Goal: Information Seeking & Learning: Check status

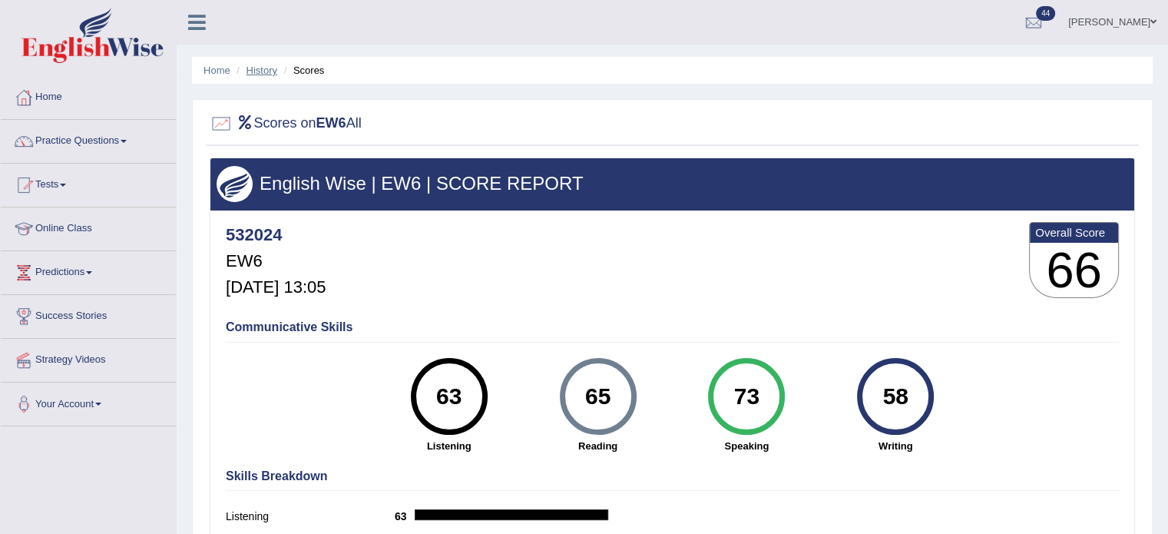
click at [267, 67] on link "History" at bounding box center [262, 71] width 31 height 12
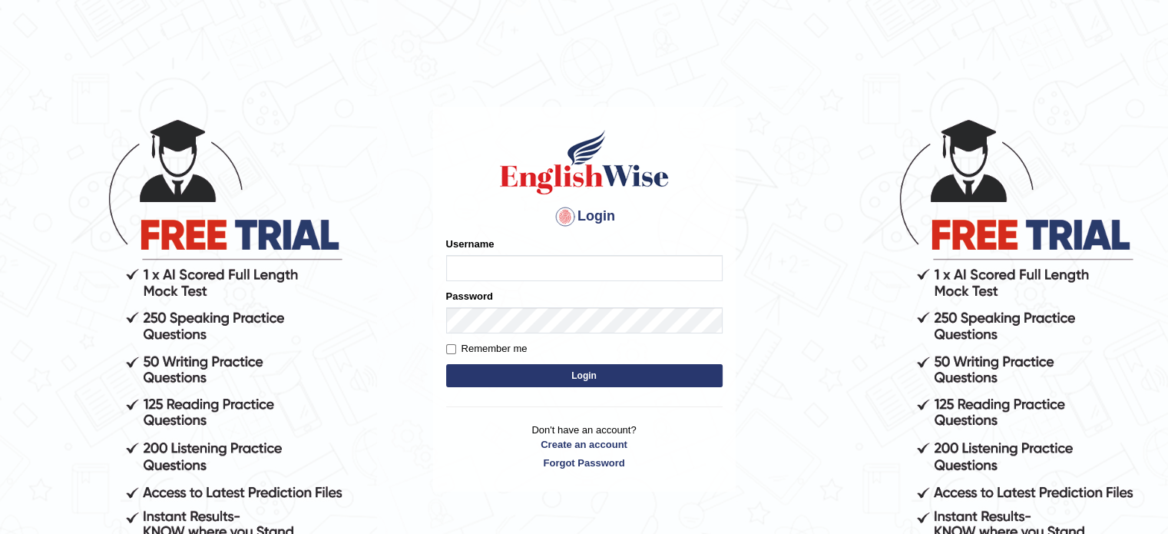
type input "532024"
click at [545, 383] on button "Login" at bounding box center [584, 375] width 276 height 23
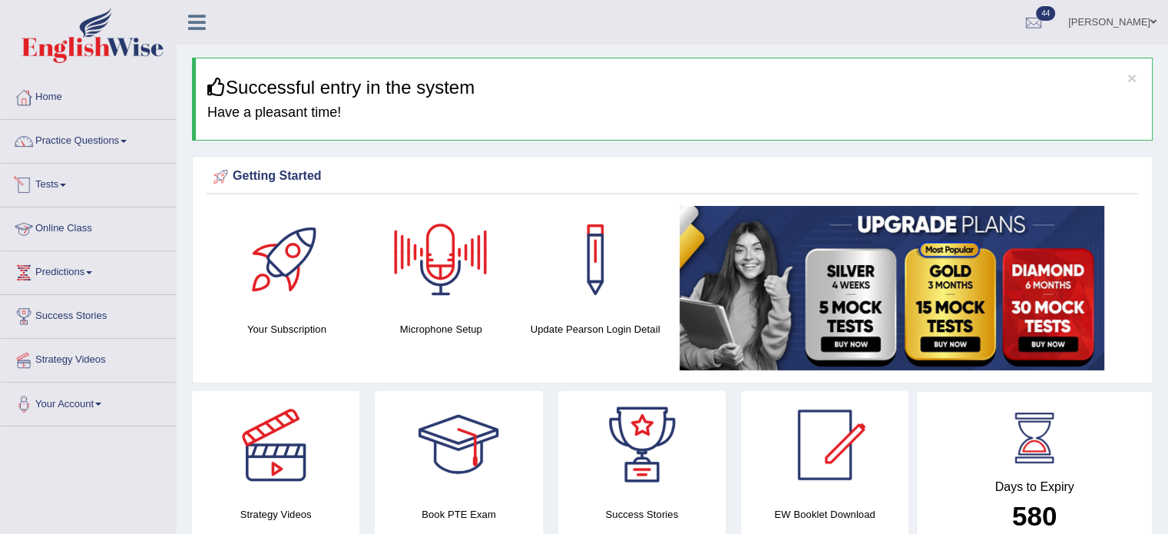
click at [72, 187] on link "Tests" at bounding box center [88, 183] width 175 height 38
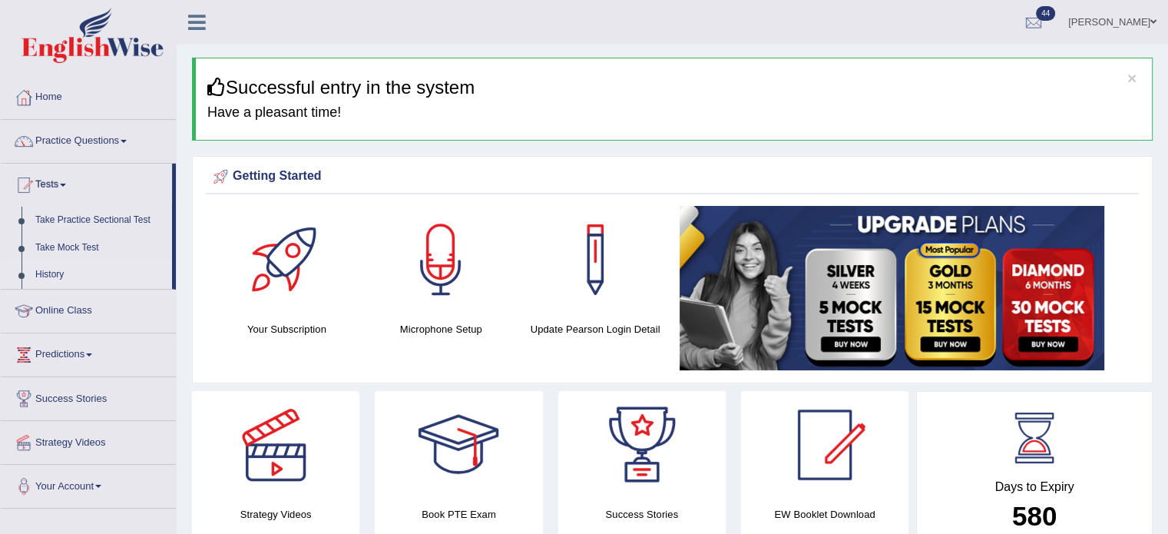
click at [43, 276] on link "History" at bounding box center [100, 275] width 144 height 28
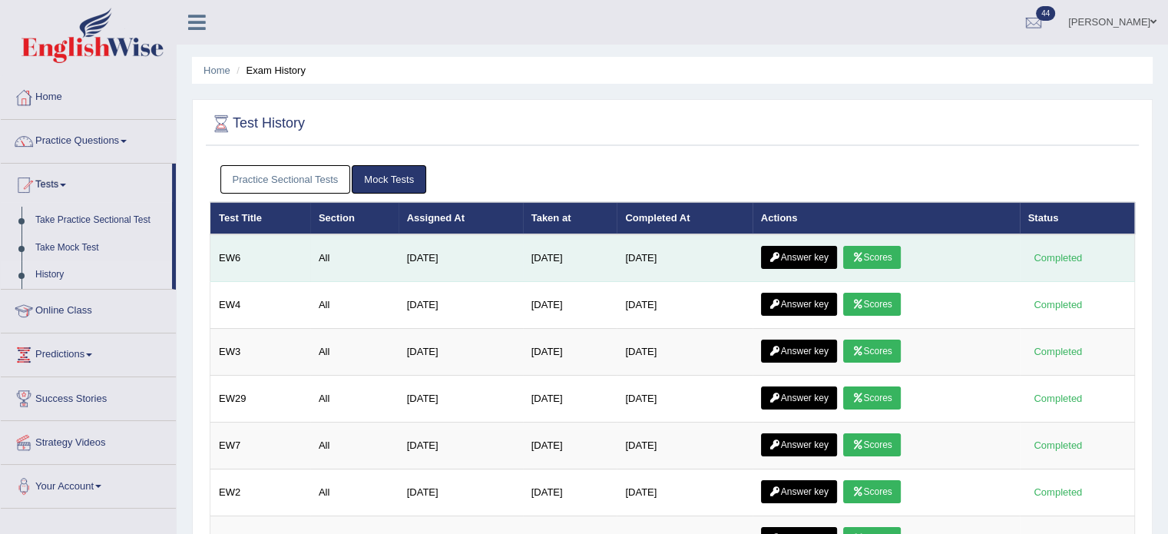
click at [781, 253] on icon at bounding box center [776, 257] width 12 height 9
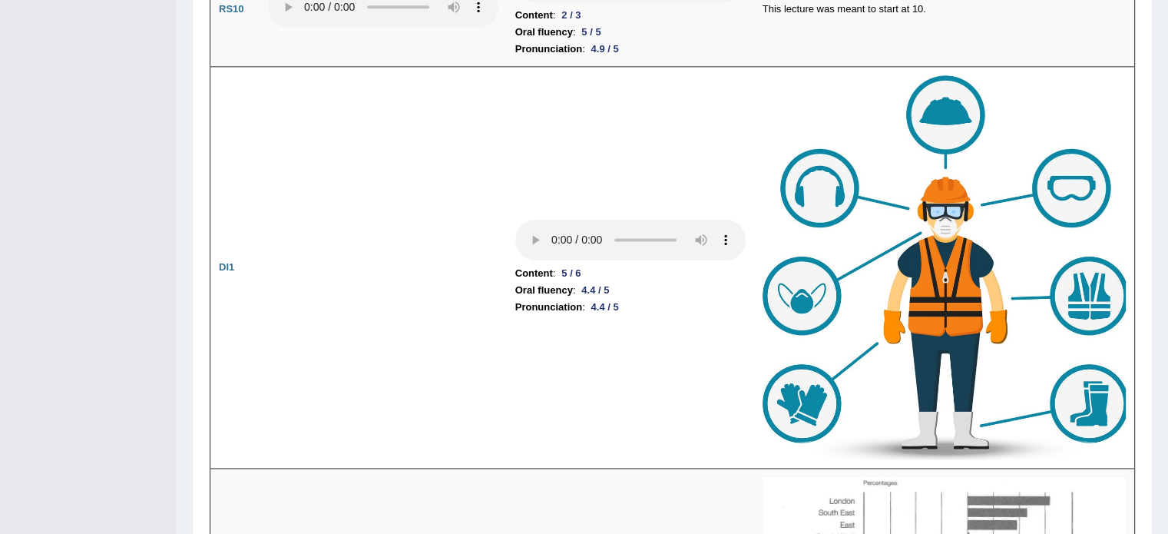
drag, startPoint x: 1178, startPoint y: 121, endPoint x: 1172, endPoint y: 232, distance: 111.5
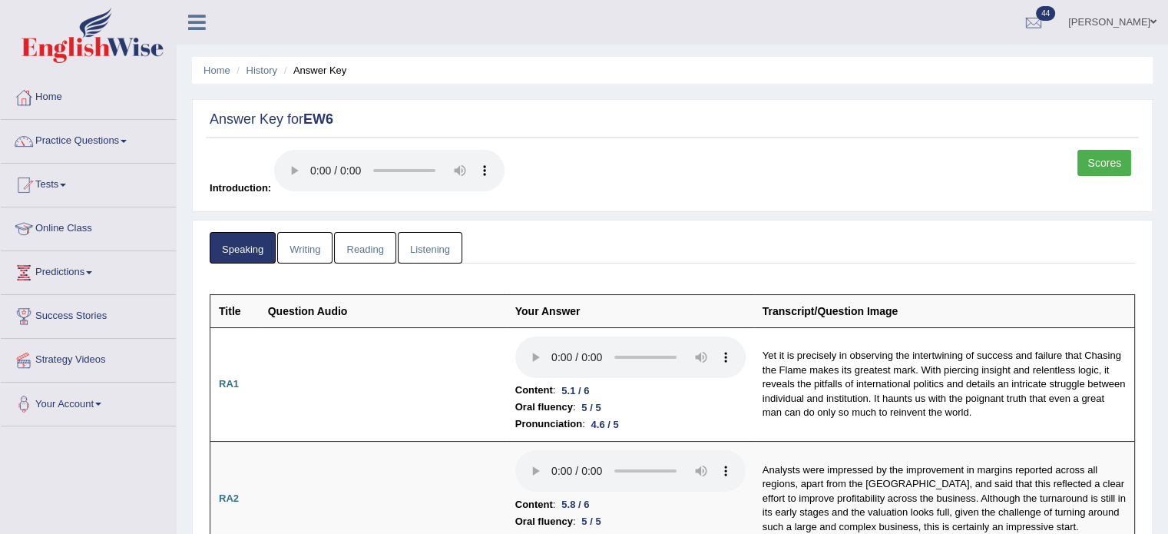
click at [1118, 172] on link "Scores" at bounding box center [1105, 163] width 54 height 26
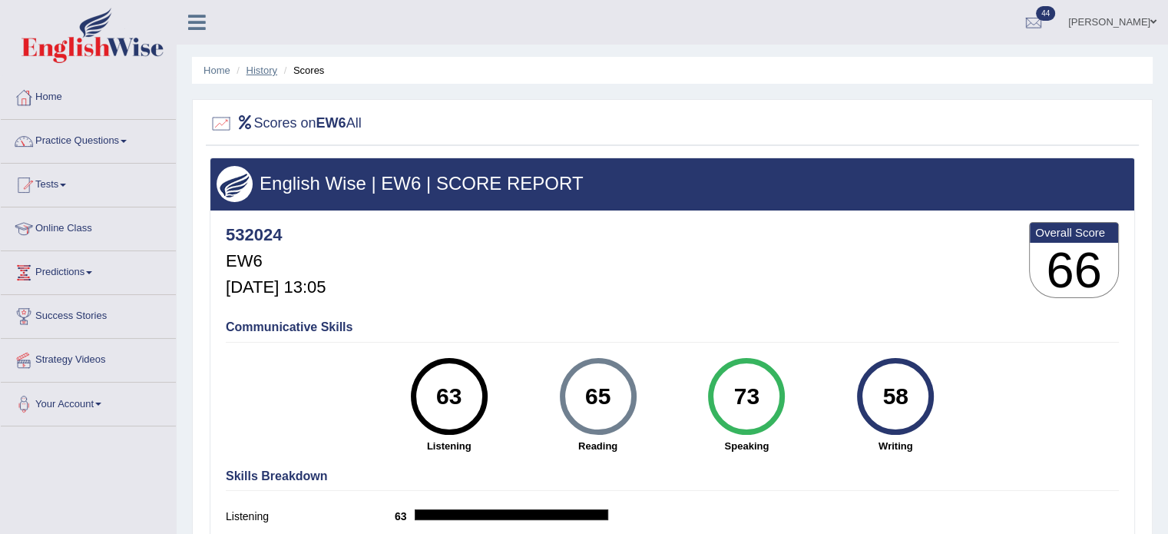
click at [270, 70] on link "History" at bounding box center [262, 71] width 31 height 12
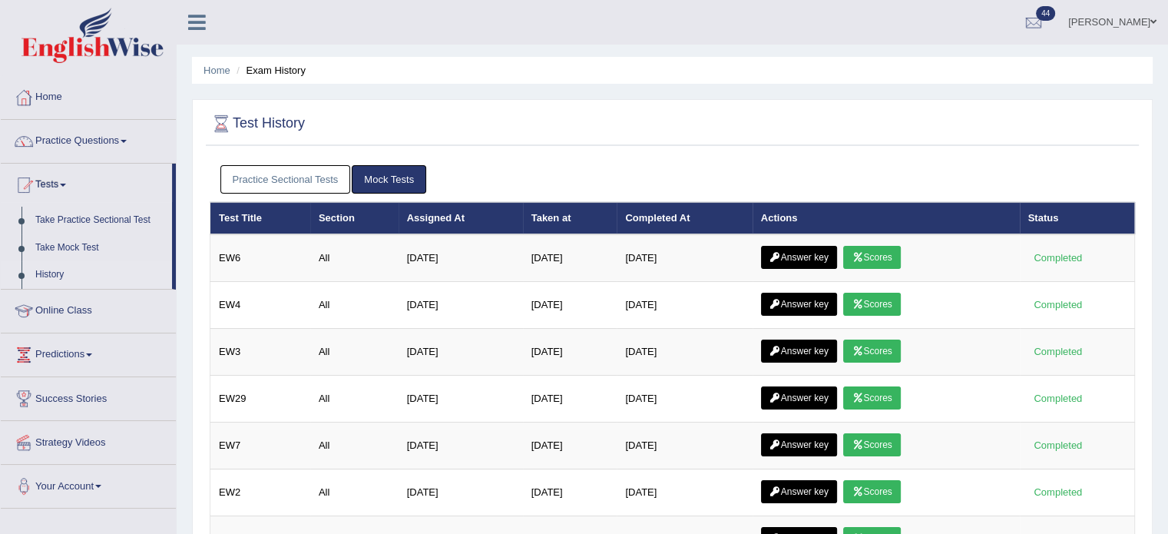
click at [331, 187] on link "Practice Sectional Tests" at bounding box center [285, 179] width 131 height 28
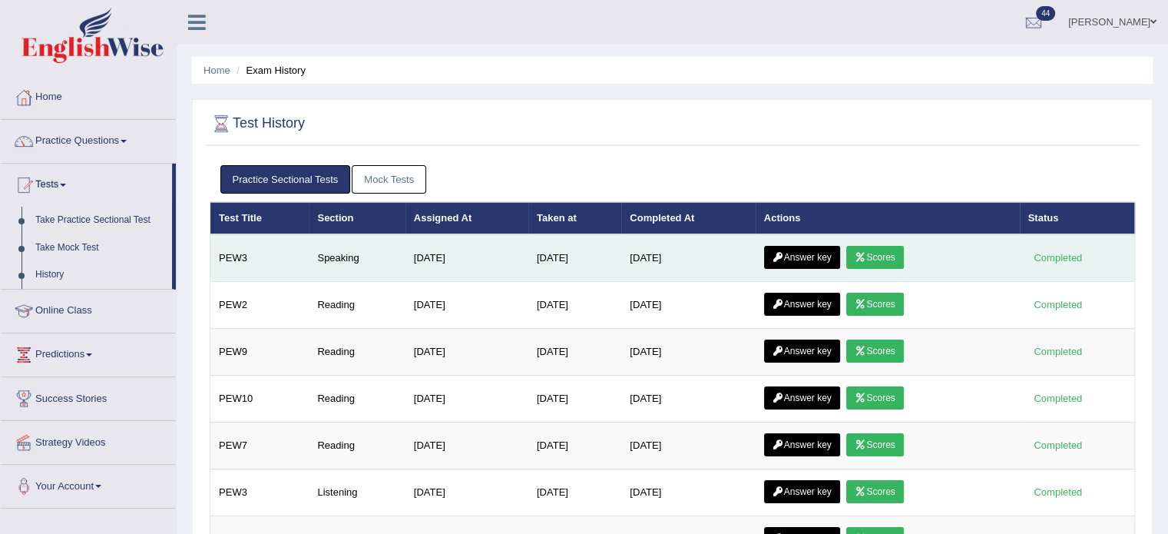
click at [808, 254] on link "Answer key" at bounding box center [802, 257] width 76 height 23
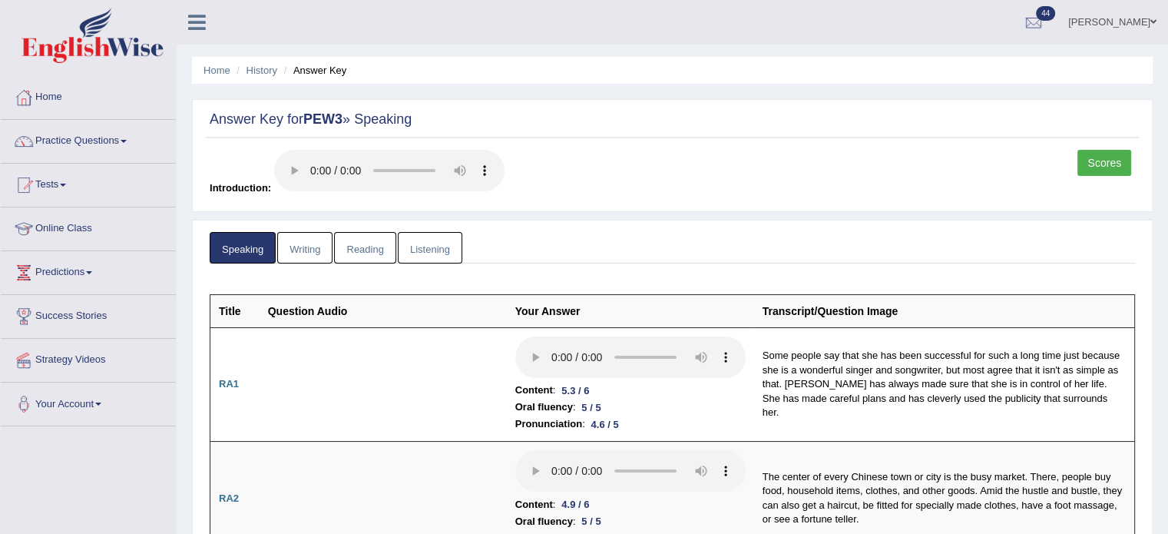
click at [366, 256] on link "Reading" at bounding box center [364, 247] width 61 height 31
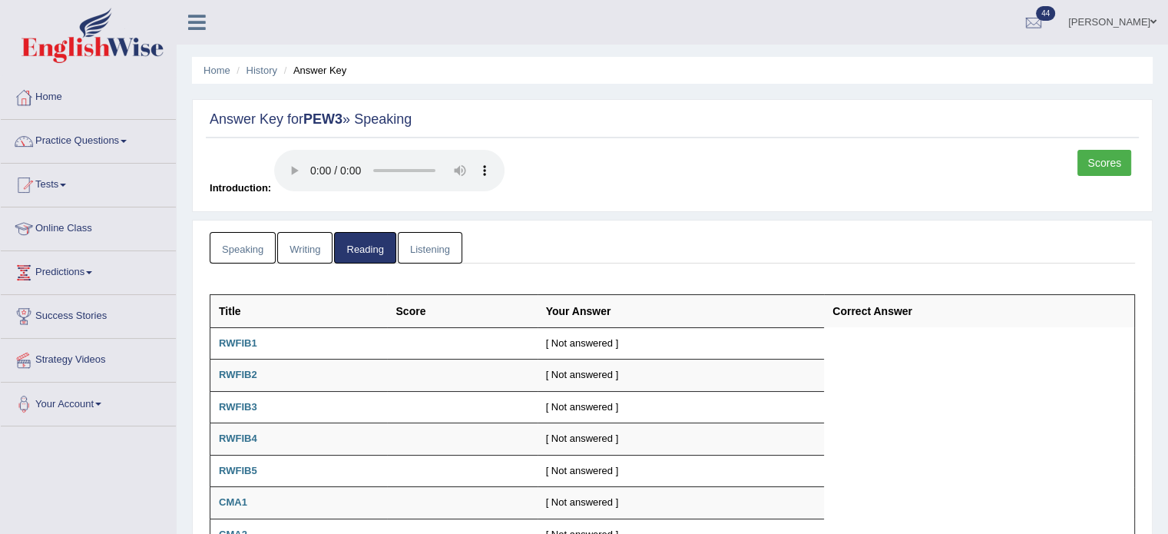
click at [310, 247] on link "Writing" at bounding box center [304, 247] width 55 height 31
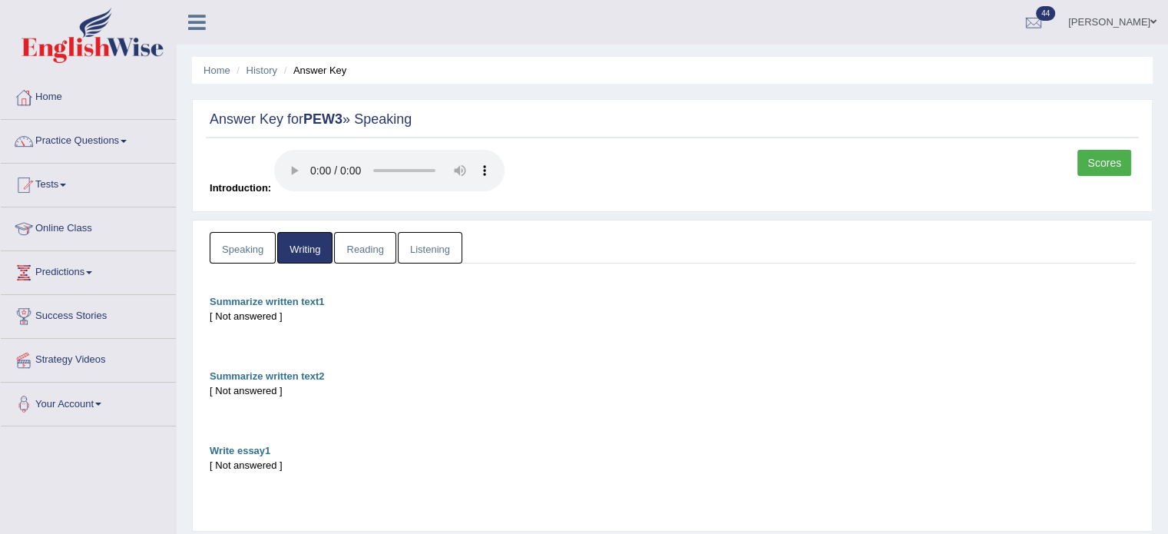
click at [398, 248] on link "Listening" at bounding box center [430, 247] width 65 height 31
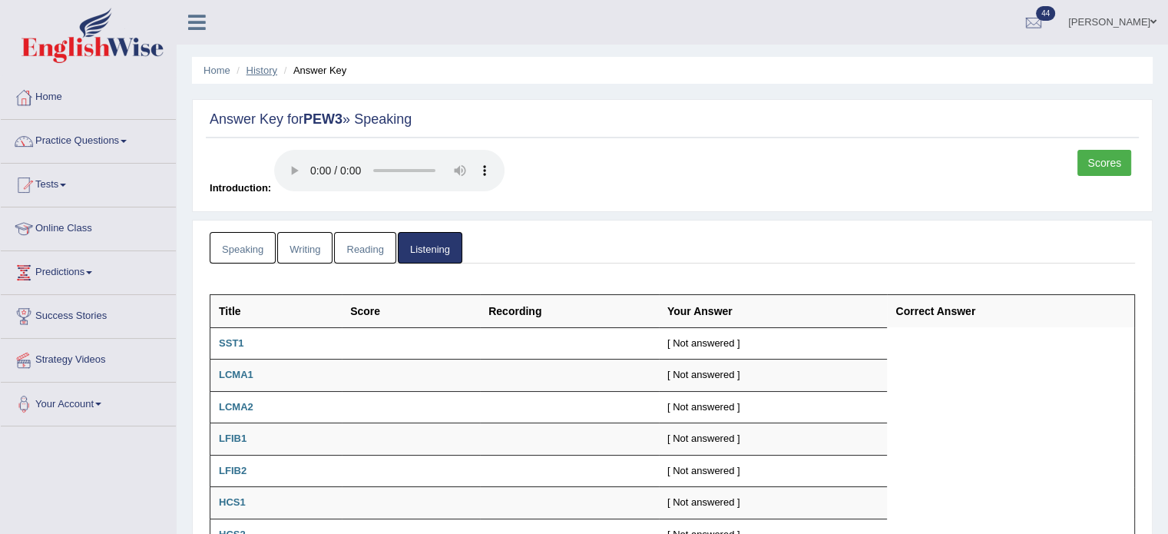
click at [252, 72] on link "History" at bounding box center [262, 71] width 31 height 12
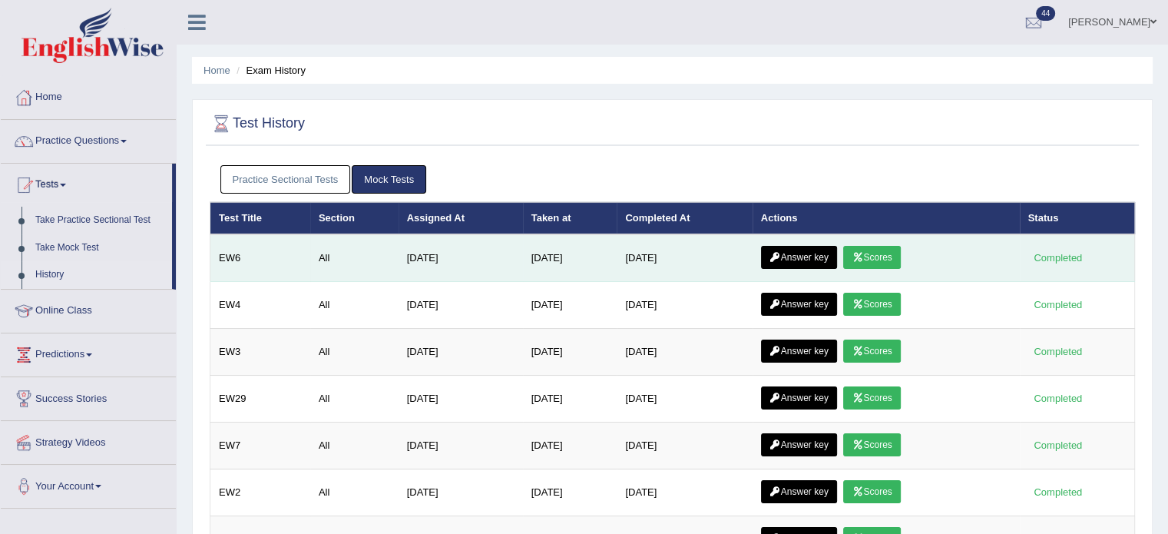
click at [798, 266] on link "Answer key" at bounding box center [799, 257] width 76 height 23
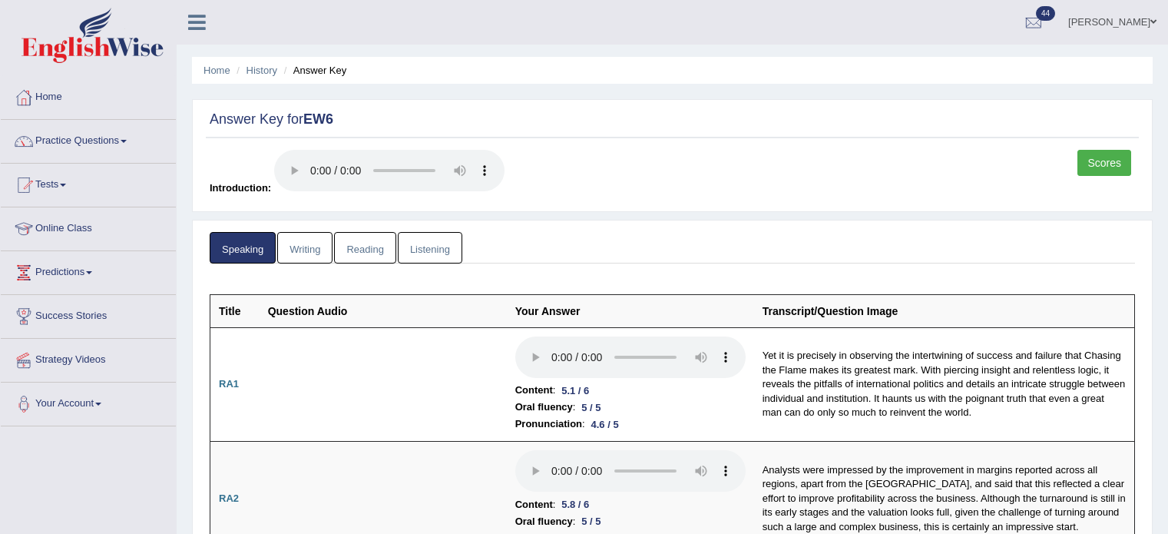
click at [366, 258] on link "Reading" at bounding box center [364, 247] width 61 height 31
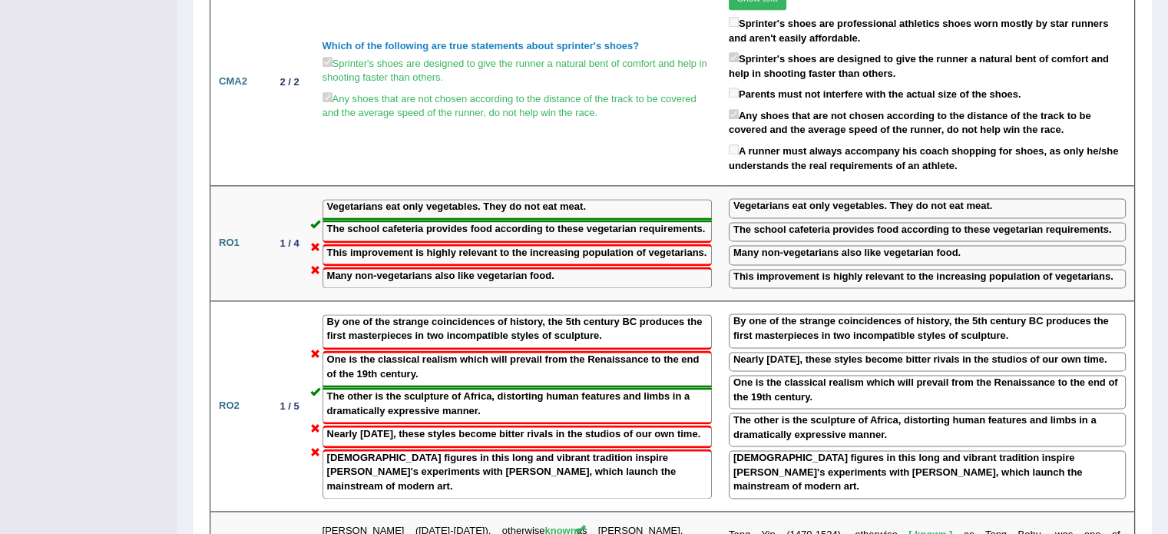
scroll to position [2021, 0]
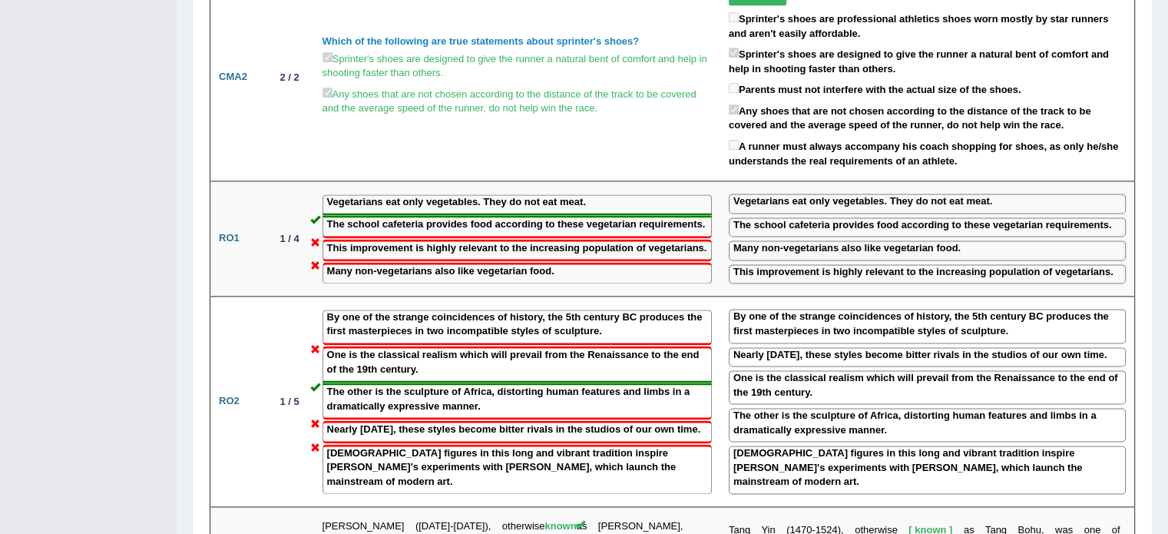
drag, startPoint x: 1167, startPoint y: 355, endPoint x: 1175, endPoint y: 344, distance: 13.2
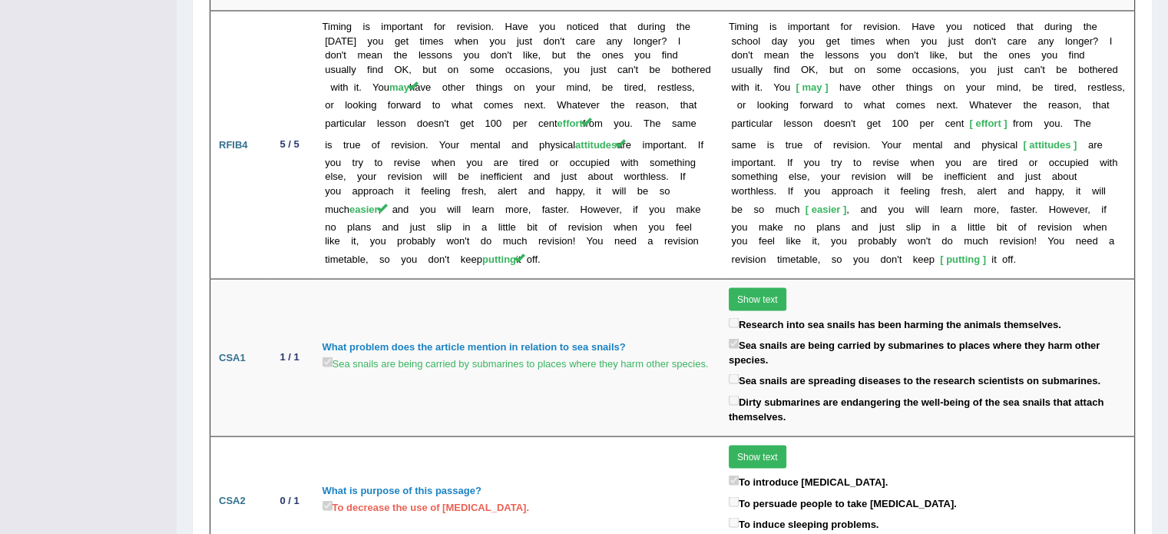
scroll to position [994, 0]
